Goal: Task Accomplishment & Management: Manage account settings

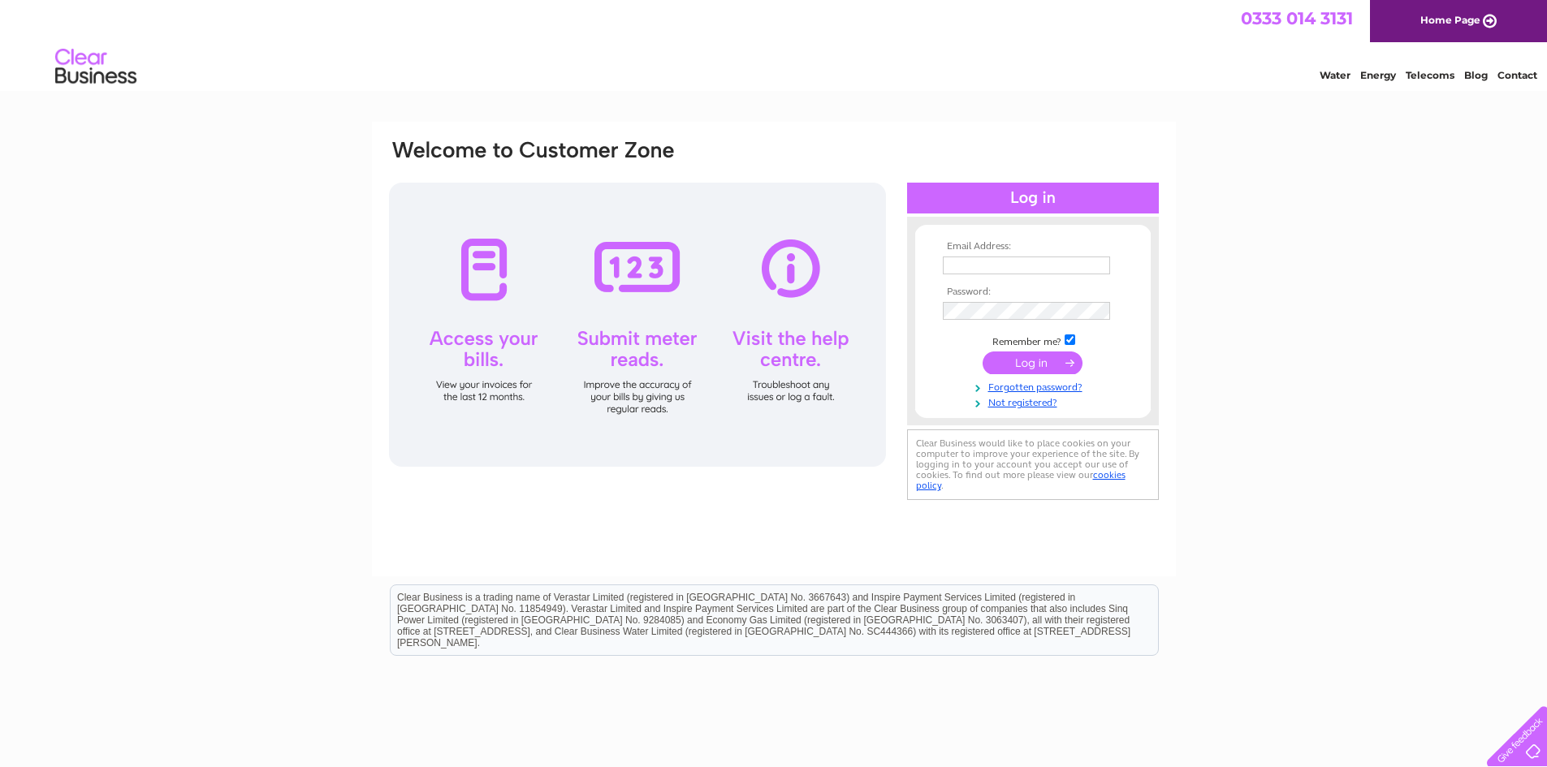
click at [992, 270] on input "text" at bounding box center [1026, 266] width 167 height 18
type input "[PERSON_NAME][EMAIL_ADDRESS][DOMAIN_NAME]"
click at [982, 353] on input "submit" at bounding box center [1032, 364] width 100 height 23
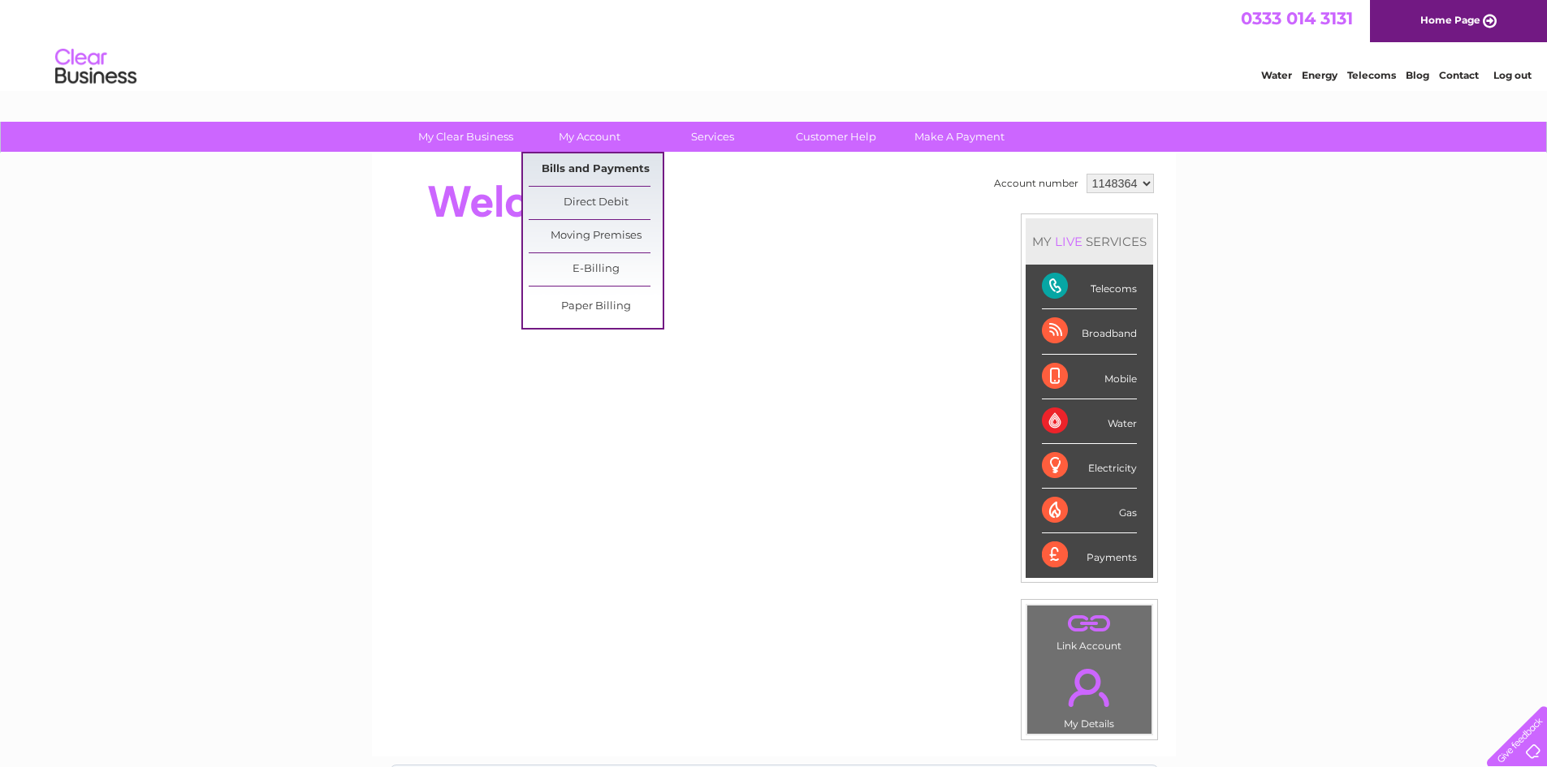
click at [569, 167] on link "Bills and Payments" at bounding box center [596, 169] width 134 height 32
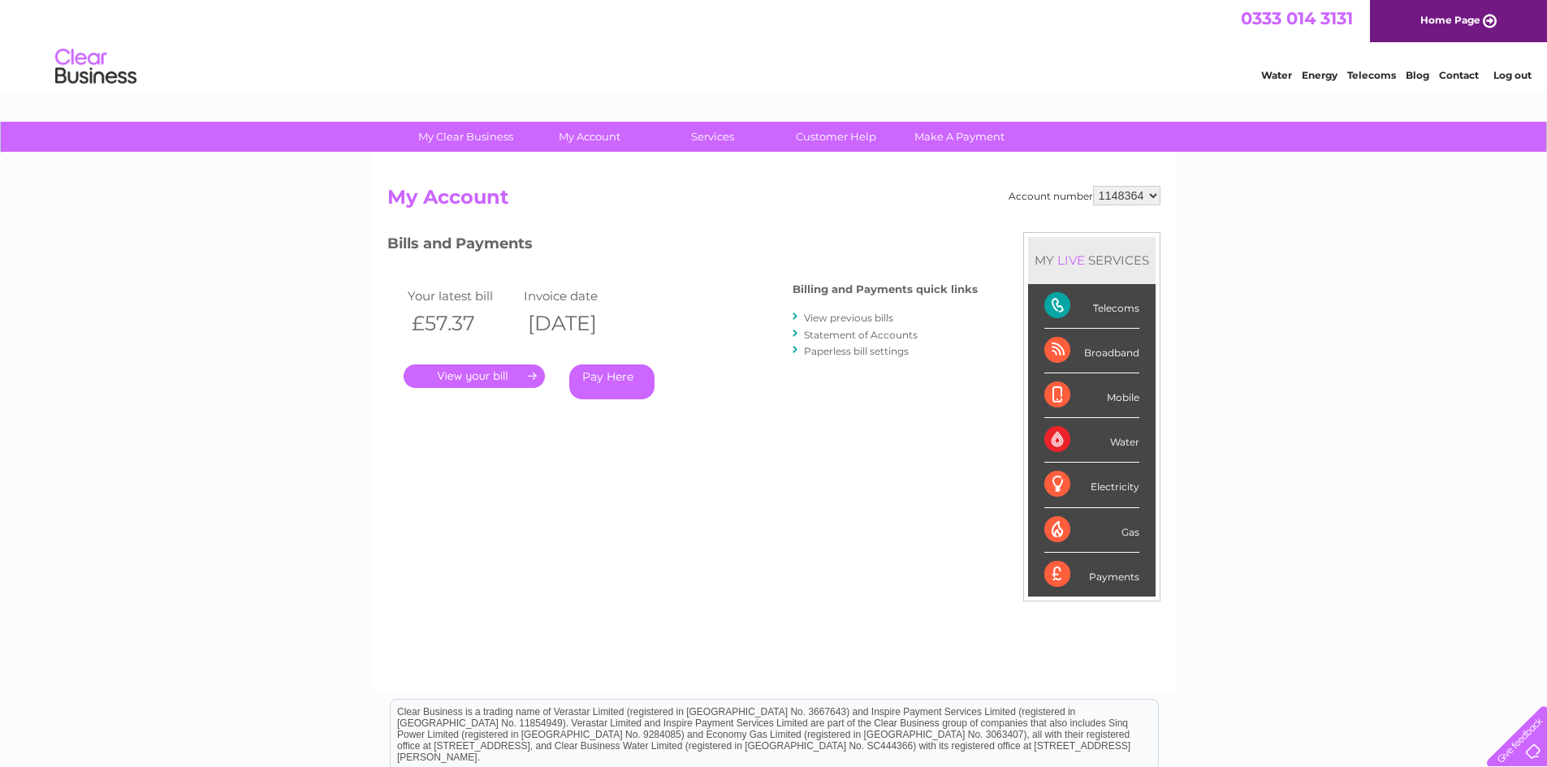
click at [480, 377] on link "." at bounding box center [473, 377] width 141 height 24
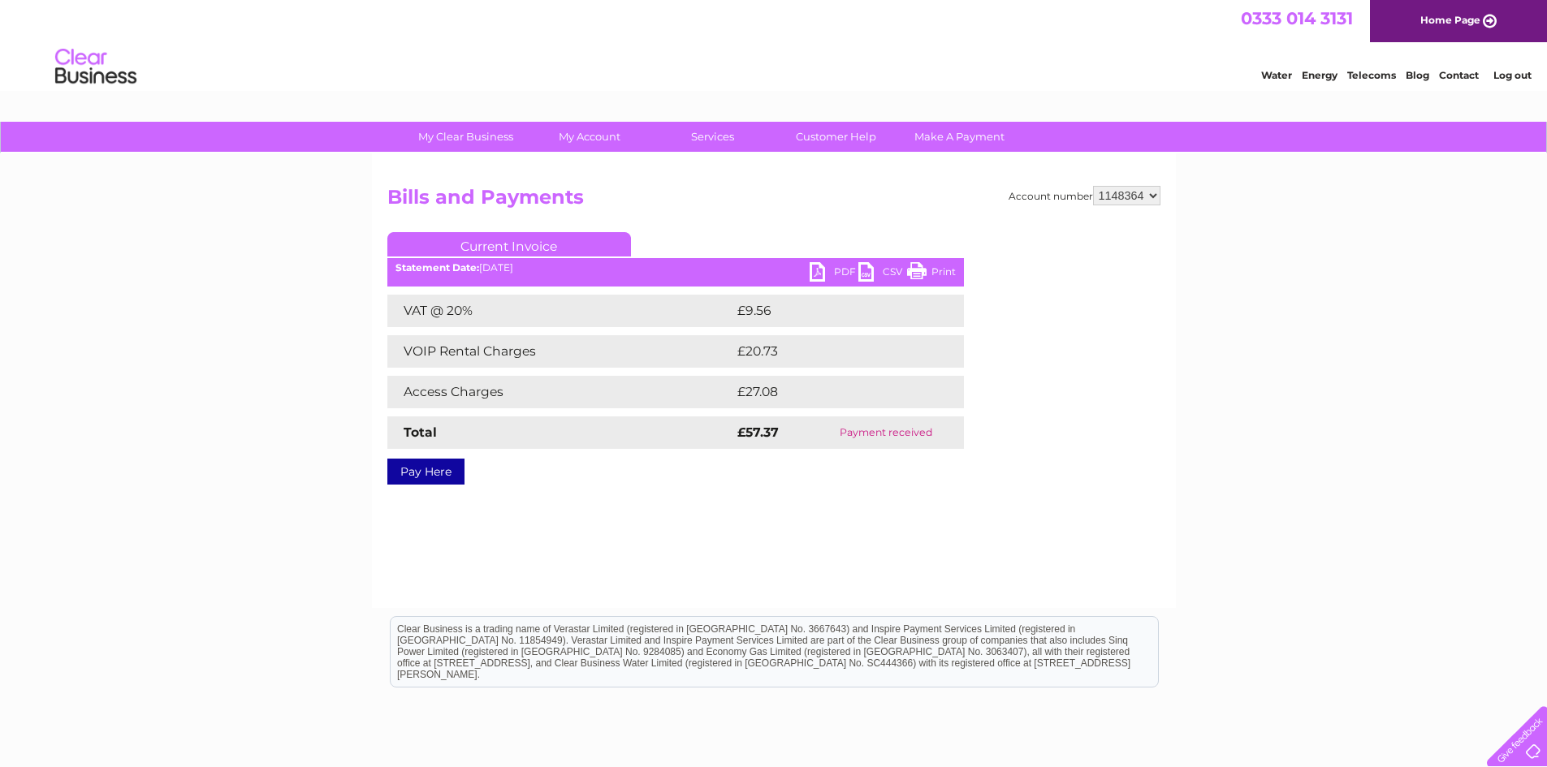
click at [820, 268] on link "PDF" at bounding box center [833, 274] width 49 height 24
